Goal: Navigation & Orientation: Find specific page/section

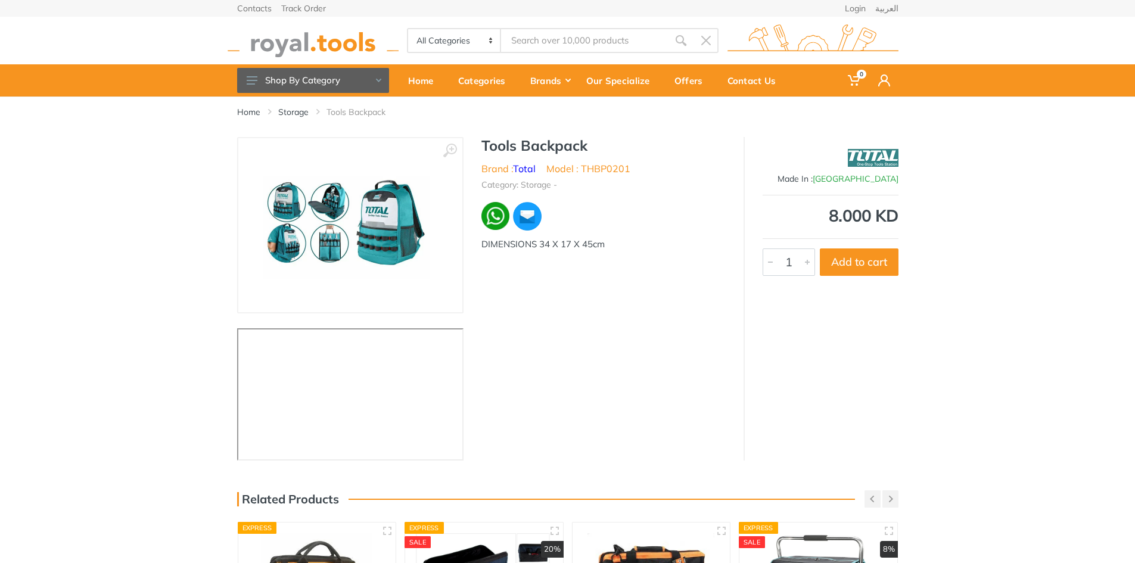
click at [361, 216] on img at bounding box center [350, 225] width 193 height 150
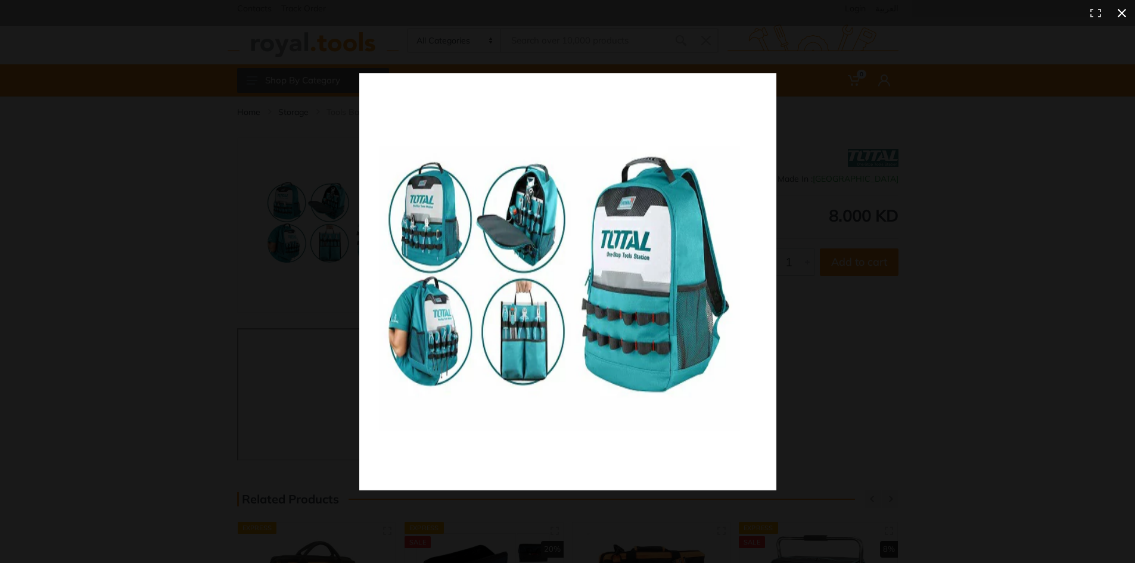
click at [188, 164] on div at bounding box center [567, 281] width 1135 height 563
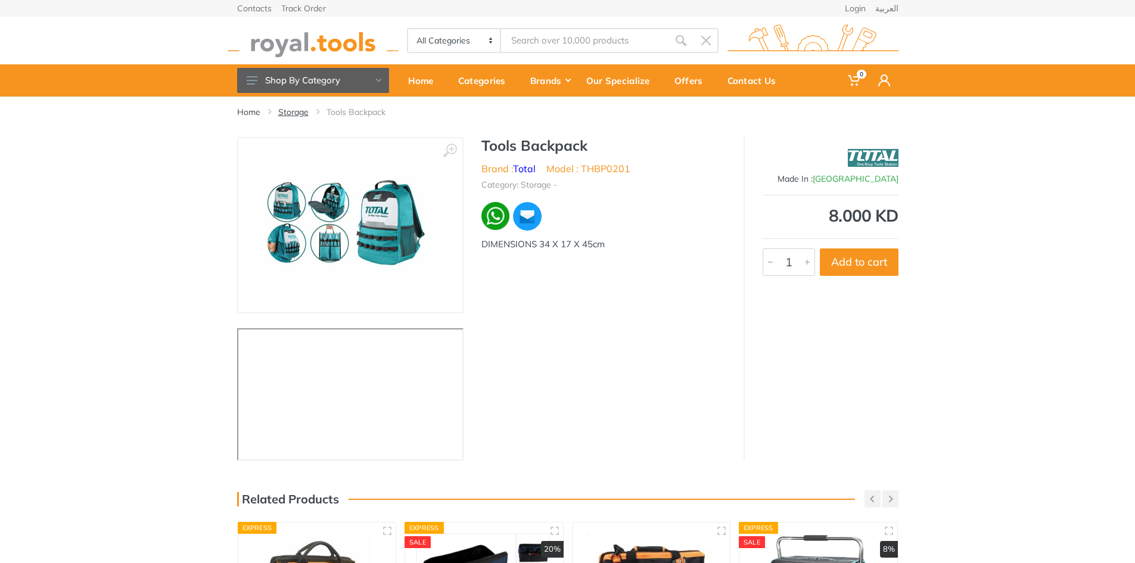
click at [297, 113] on link "Storage" at bounding box center [293, 112] width 30 height 12
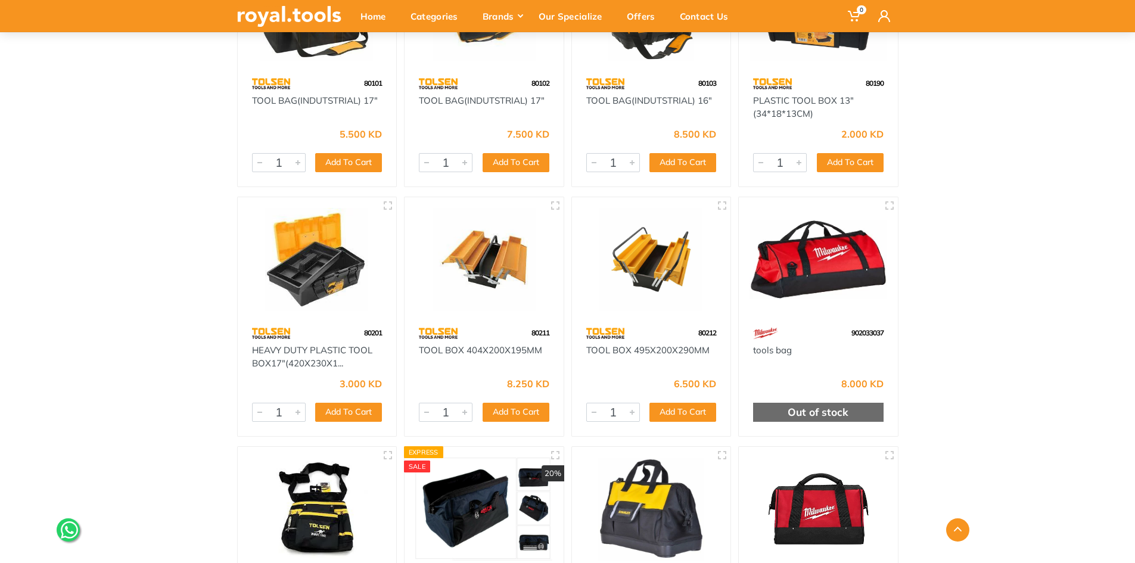
scroll to position [238, 0]
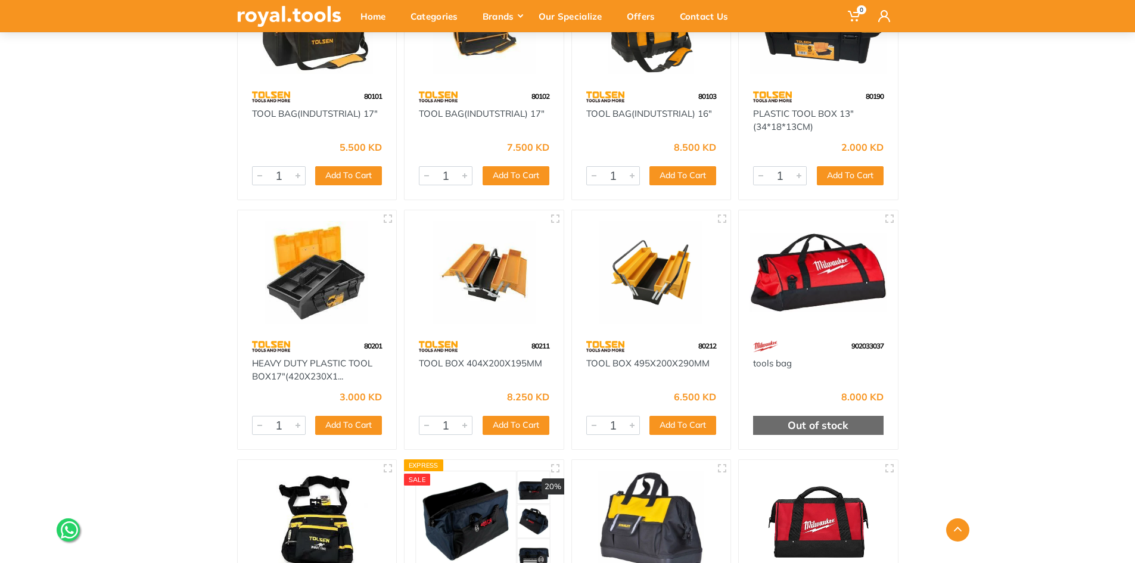
click at [813, 297] on img at bounding box center [819, 272] width 138 height 103
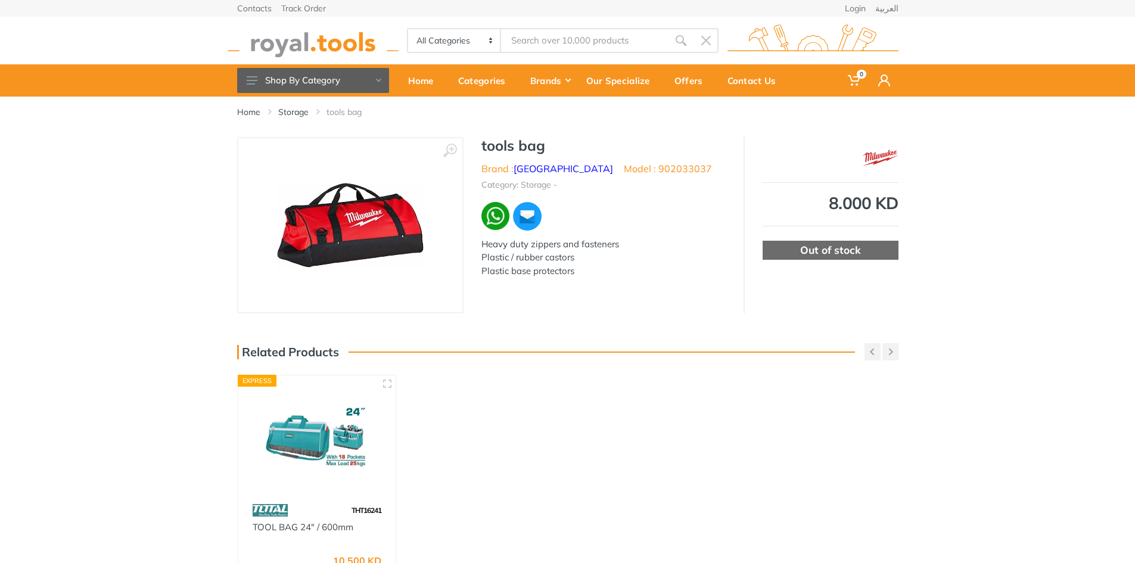
click at [333, 224] on img at bounding box center [350, 225] width 149 height 86
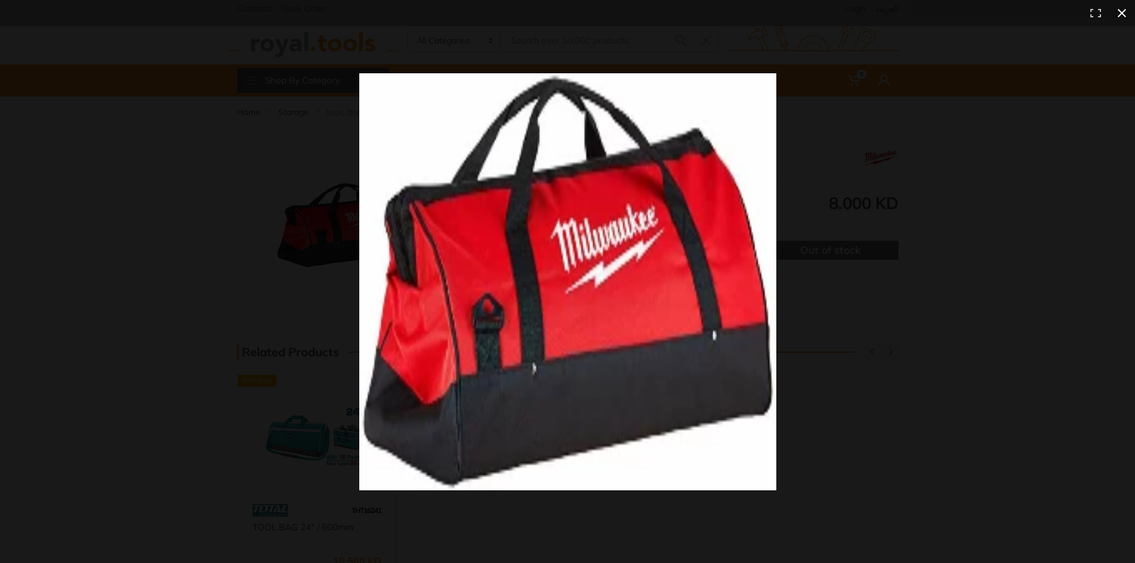
click at [904, 383] on div at bounding box center [822, 303] width 927 height 460
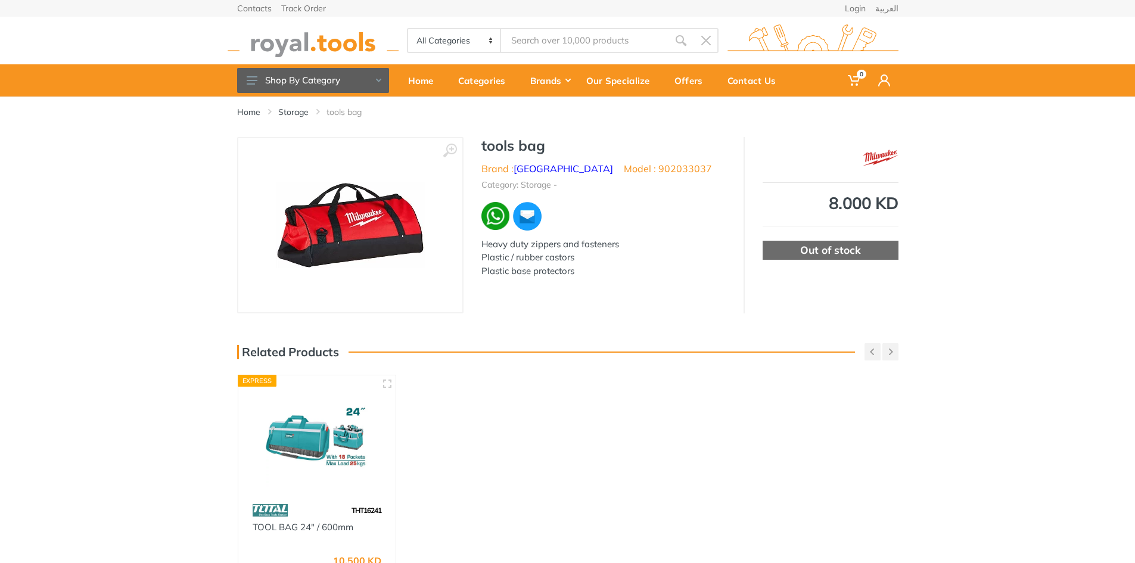
click at [380, 251] on img at bounding box center [350, 225] width 149 height 86
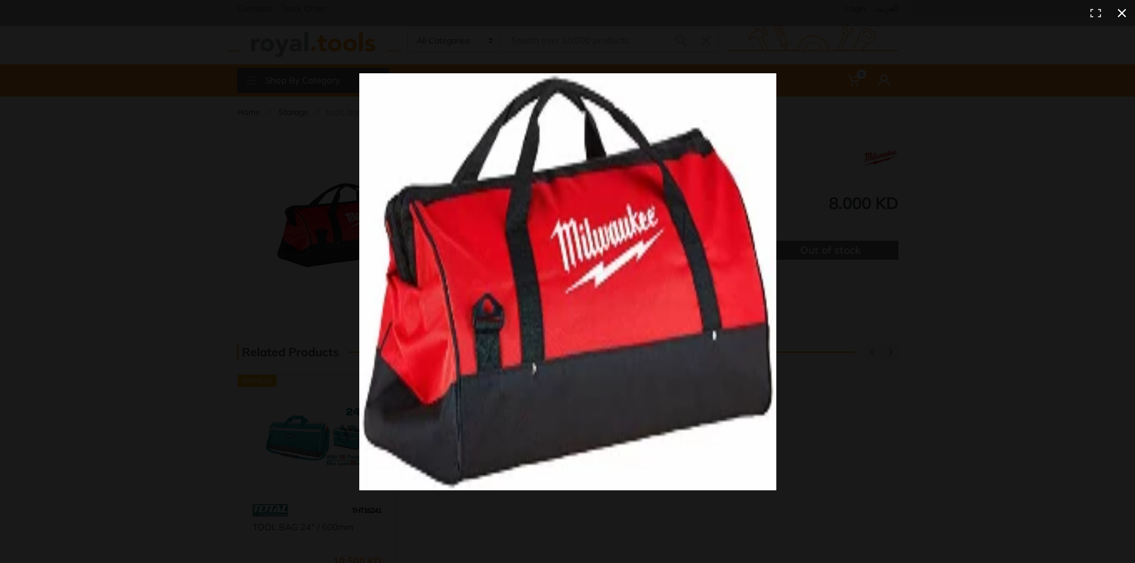
click at [928, 377] on div at bounding box center [822, 303] width 927 height 460
